Goal: Task Accomplishment & Management: Use online tool/utility

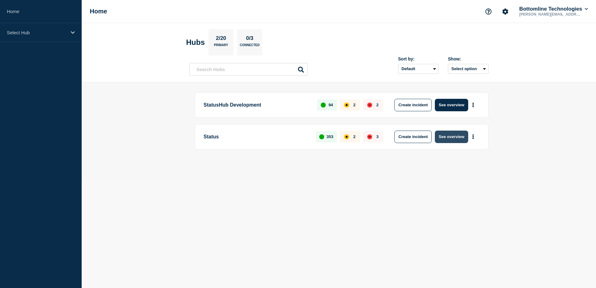
click at [454, 136] on button "See overview" at bounding box center [451, 137] width 33 height 12
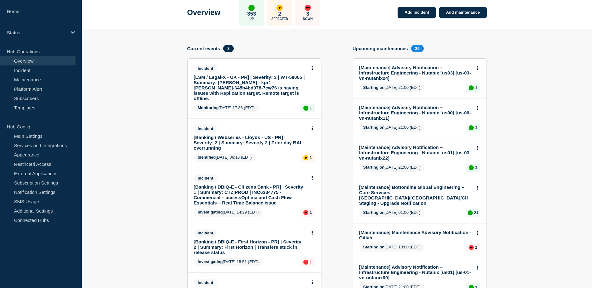
scroll to position [31, 0]
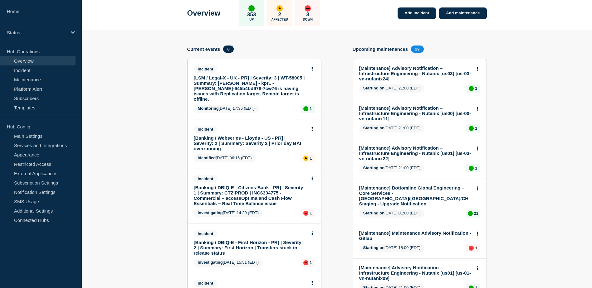
click at [269, 135] on link "[Banking / Webseries - Lloyds - US - PR] | Severity: 2 | Summary: Severity 2 | …" at bounding box center [250, 143] width 113 height 16
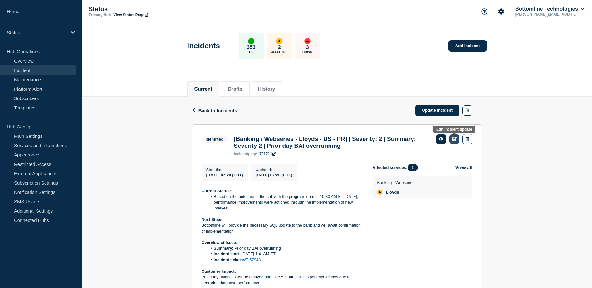
click at [453, 137] on link at bounding box center [454, 139] width 10 height 10
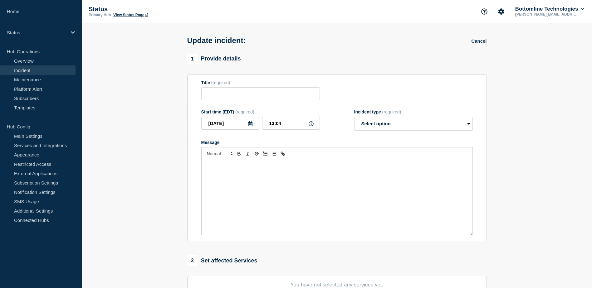
type input "[Banking / Webseries - Lloyds - US - PR] | Severity: 2 | Summary: Severity 2 | …"
type input "07:20"
select select "identified"
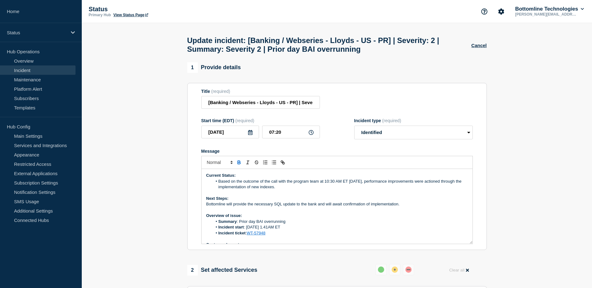
click at [205, 177] on div "Current Status: Based on the outcome of the call with the program team at 10:30…" at bounding box center [336, 206] width 271 height 75
click at [267, 106] on input "[Banking / Webseries - Lloyds - US - PR] | Severity: 2 | Summary: Severity 2 | …" at bounding box center [260, 102] width 118 height 13
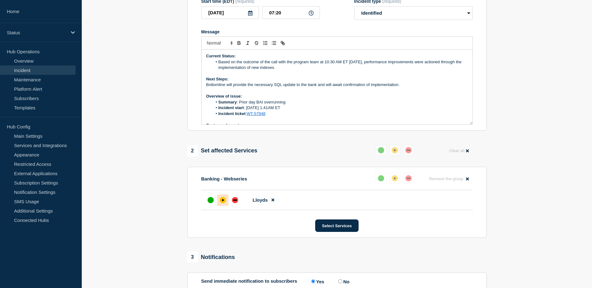
scroll to position [156, 0]
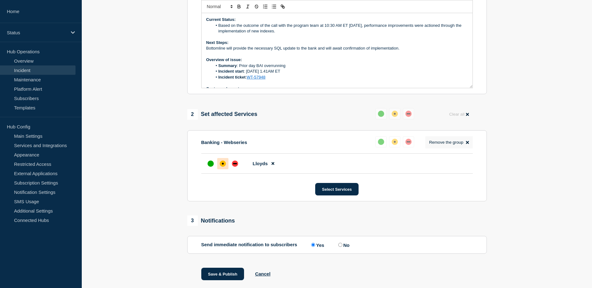
type input "[Banking / Webseries - Lloyds - US - PR (on premise)] | Severity: 2 | Summary: …"
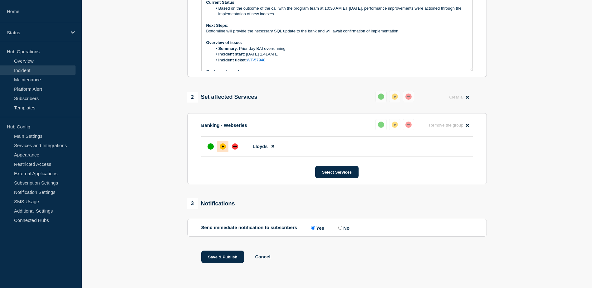
click at [341, 228] on input "No" at bounding box center [340, 228] width 4 height 4
radio input "true"
radio input "false"
click at [218, 255] on button "Save & Publish" at bounding box center [222, 257] width 43 height 12
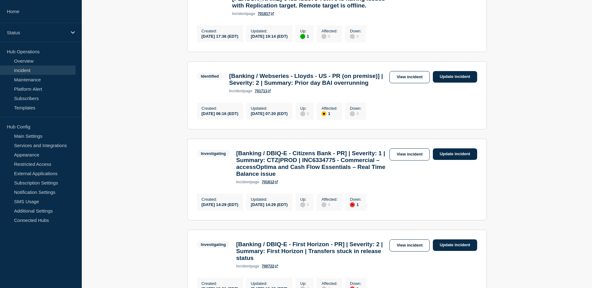
scroll to position [59, 0]
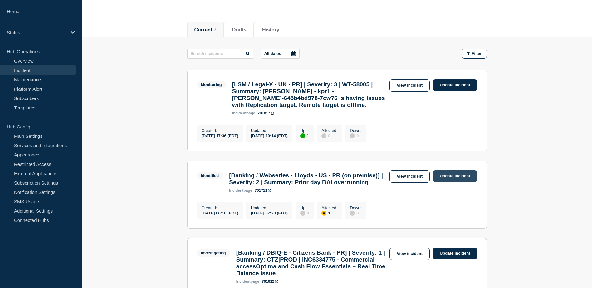
click at [453, 182] on link "Update incident" at bounding box center [455, 177] width 44 height 12
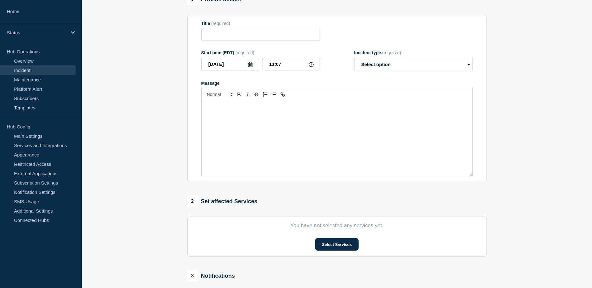
type input "[Banking / Webseries - Lloyds - US - PR (on premise)] | Severity: 2 | Summary: …"
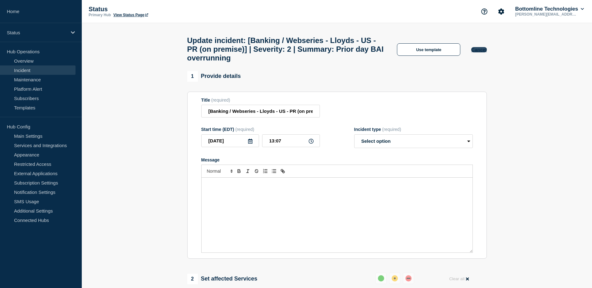
click at [481, 49] on button "Cancel" at bounding box center [478, 49] width 15 height 5
